Goal: Task Accomplishment & Management: Complete application form

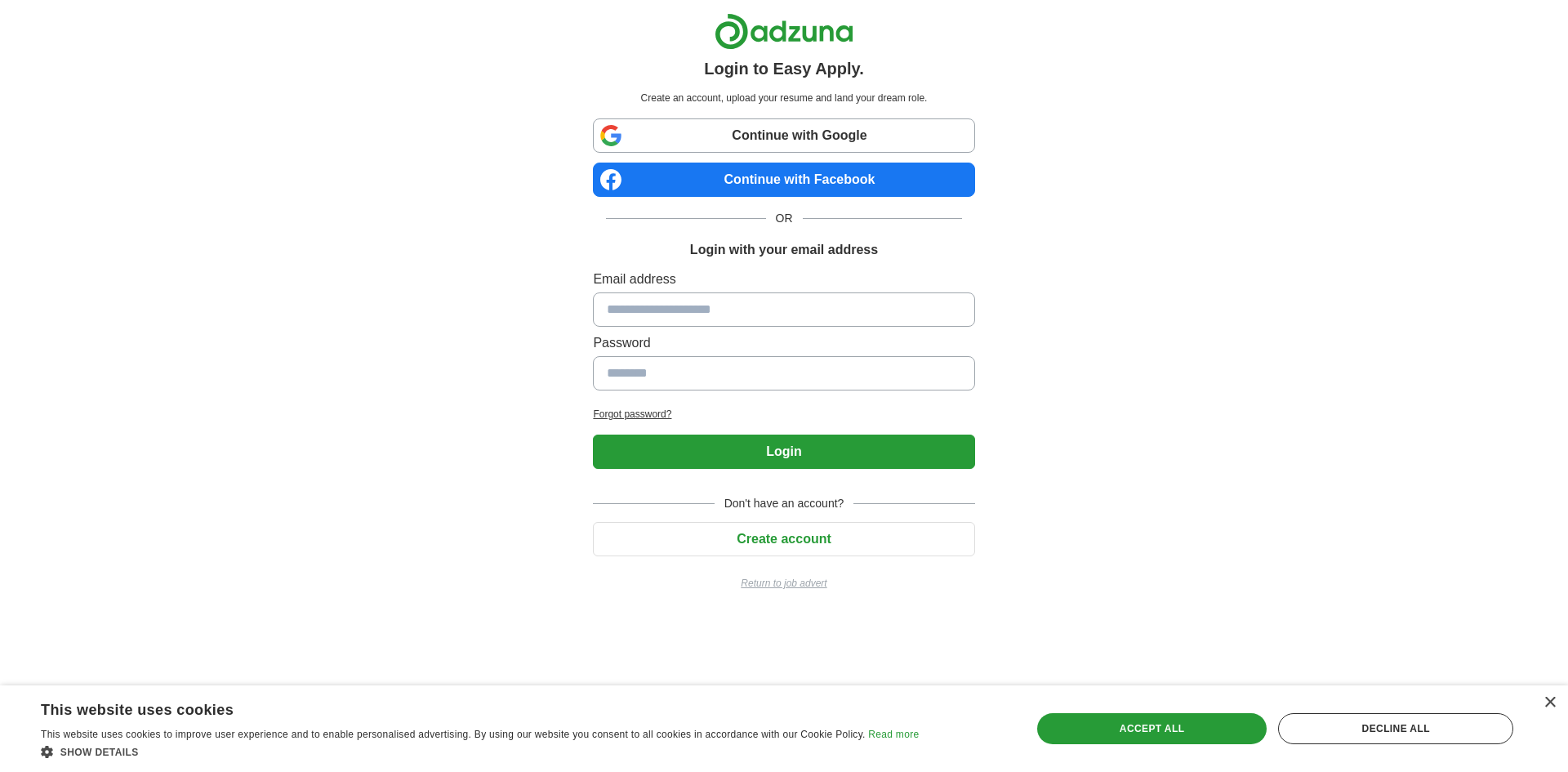
click at [728, 315] on input at bounding box center [784, 309] width 381 height 34
type input "**********"
click at [746, 446] on button "Login" at bounding box center [784, 451] width 381 height 34
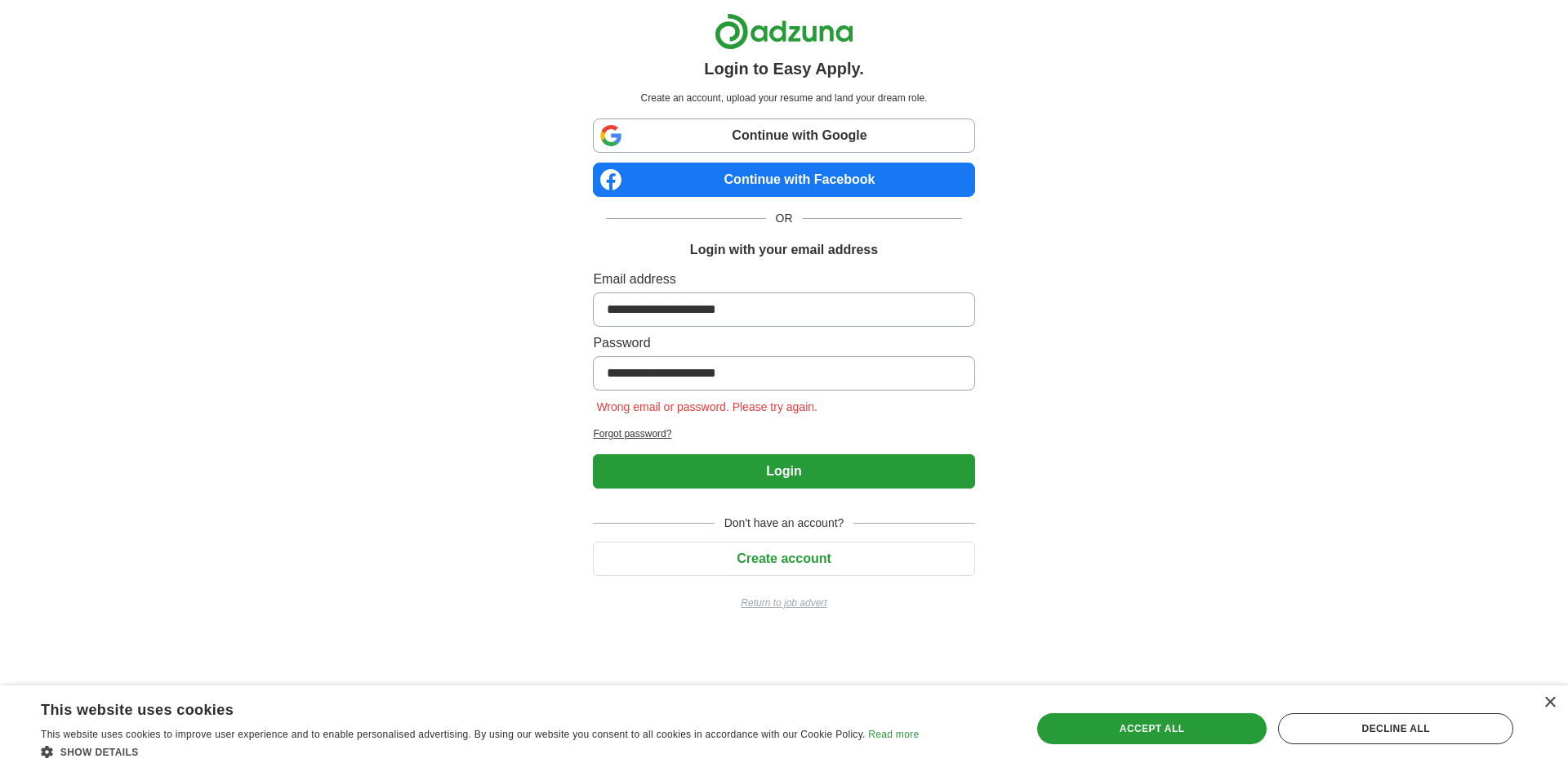
click at [781, 561] on button "Create account" at bounding box center [784, 558] width 381 height 34
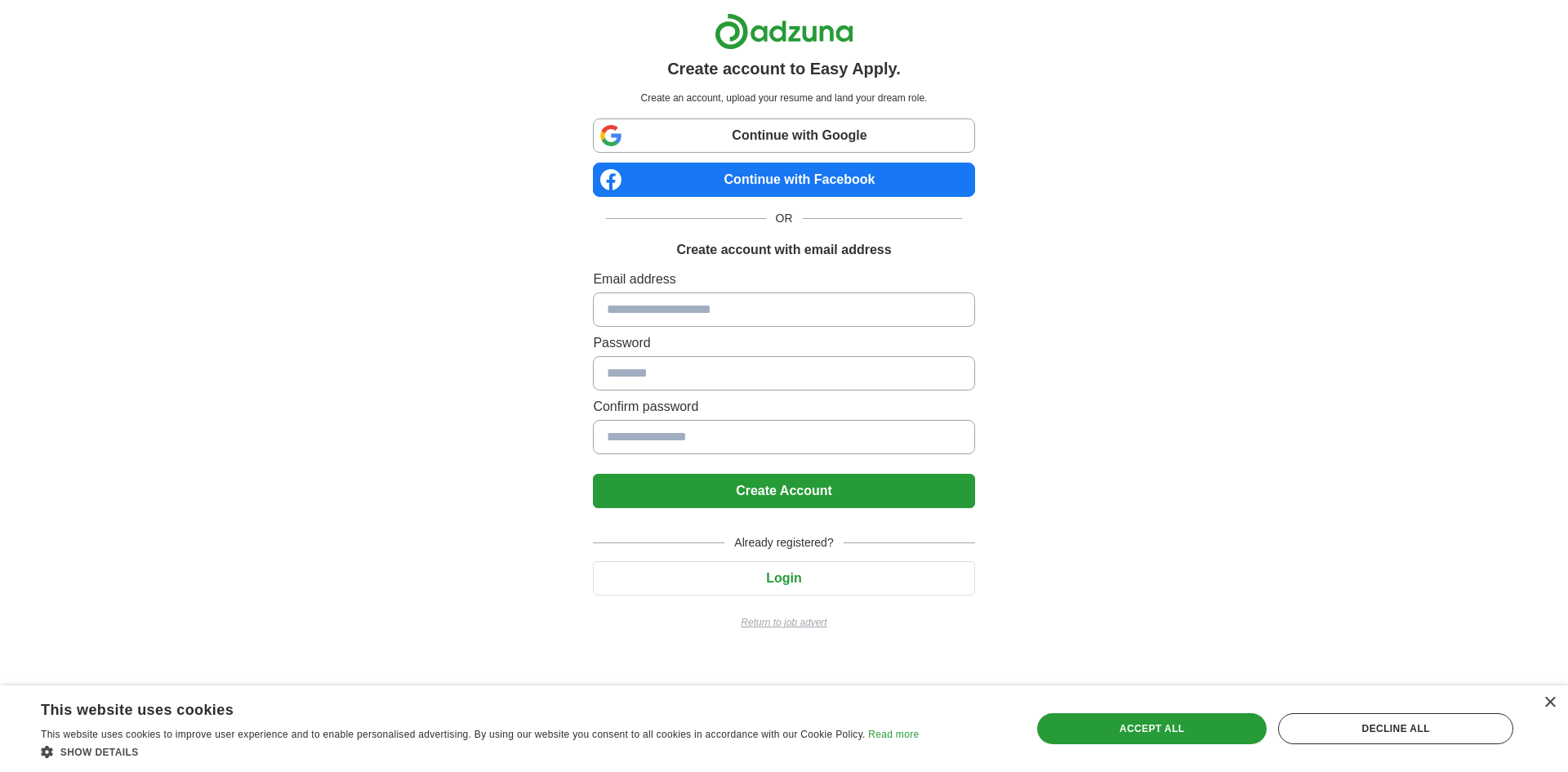
click at [680, 324] on input at bounding box center [784, 309] width 381 height 34
click at [701, 441] on input at bounding box center [784, 437] width 381 height 34
click at [721, 313] on input at bounding box center [784, 309] width 381 height 34
click at [630, 317] on input at bounding box center [784, 309] width 381 height 34
click at [634, 313] on input at bounding box center [784, 309] width 381 height 34
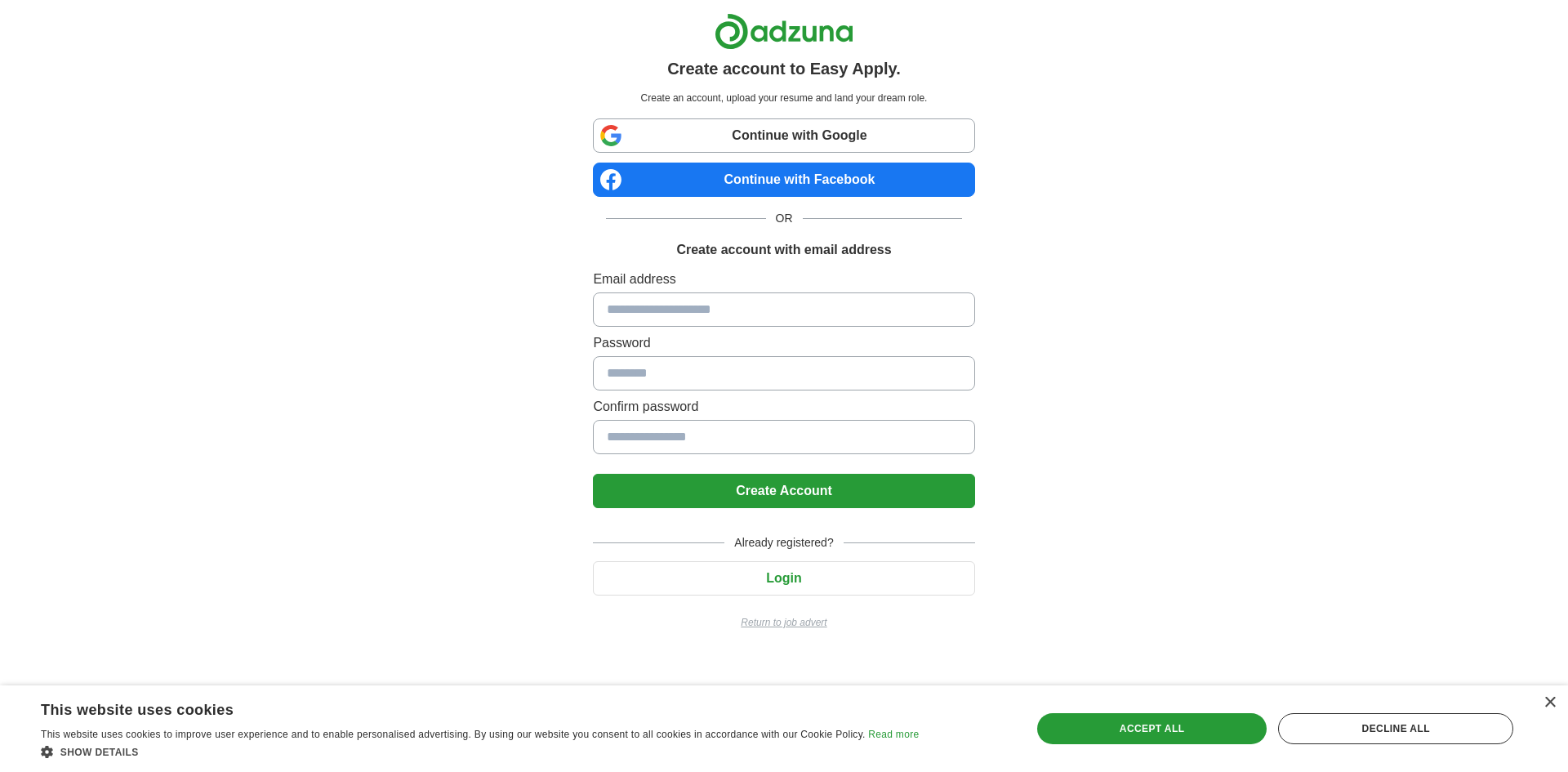
click at [634, 313] on input at bounding box center [784, 309] width 381 height 34
click at [608, 438] on input at bounding box center [784, 437] width 381 height 34
click at [674, 306] on input at bounding box center [784, 309] width 381 height 34
click at [857, 135] on link "Continue with Google" at bounding box center [784, 135] width 381 height 34
